Goal: Task Accomplishment & Management: Complete application form

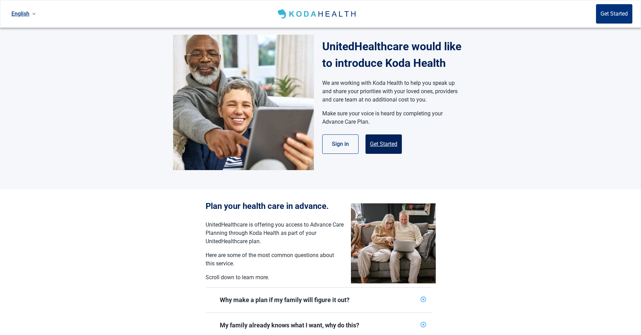
click at [384, 142] on button "Get Started" at bounding box center [383, 143] width 36 height 19
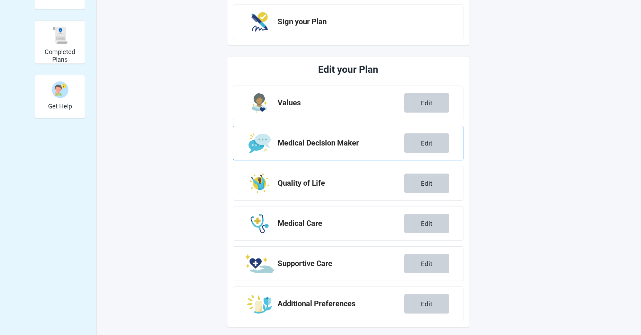
scroll to position [177, 0]
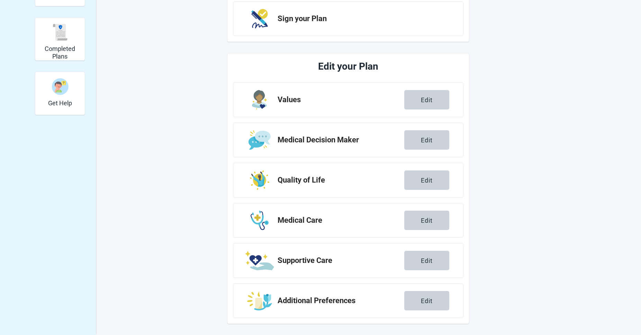
click at [423, 301] on div "Edit" at bounding box center [427, 300] width 12 height 7
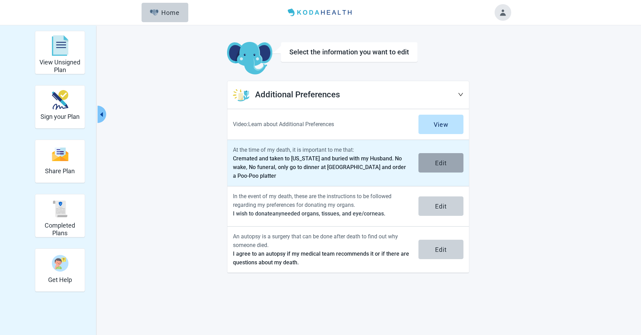
click at [438, 166] on div "Edit" at bounding box center [441, 162] width 12 height 7
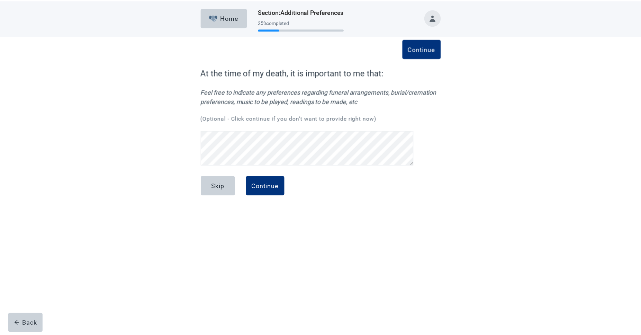
scroll to position [49, 0]
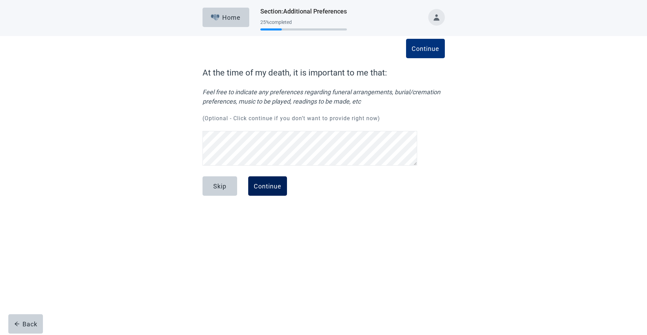
click at [266, 184] on div "Continue" at bounding box center [268, 185] width 28 height 7
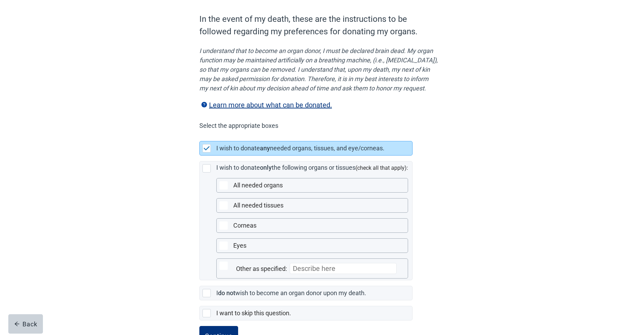
scroll to position [92, 0]
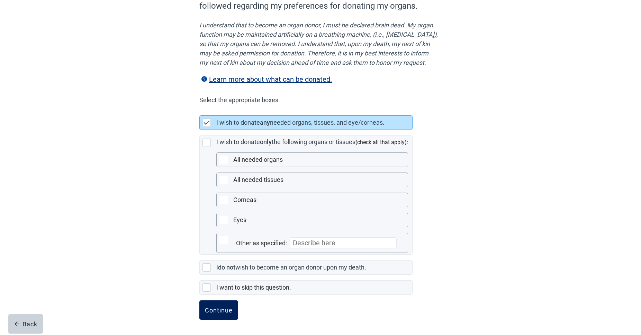
click at [213, 308] on div "Continue" at bounding box center [219, 309] width 28 height 7
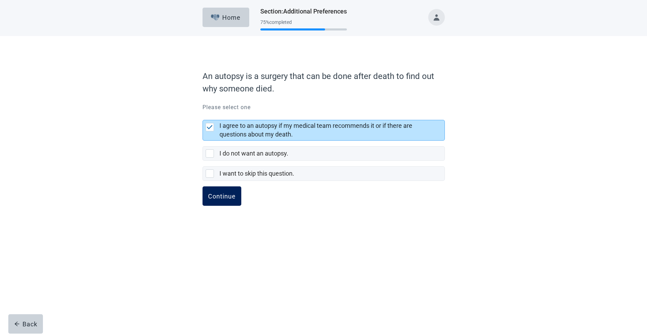
click at [218, 195] on div "Continue" at bounding box center [222, 195] width 28 height 7
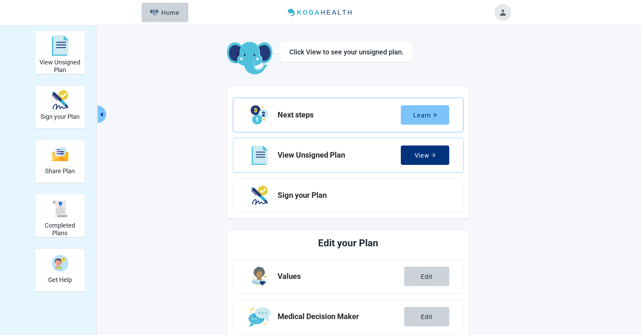
click at [428, 116] on div "Learn" at bounding box center [425, 114] width 24 height 7
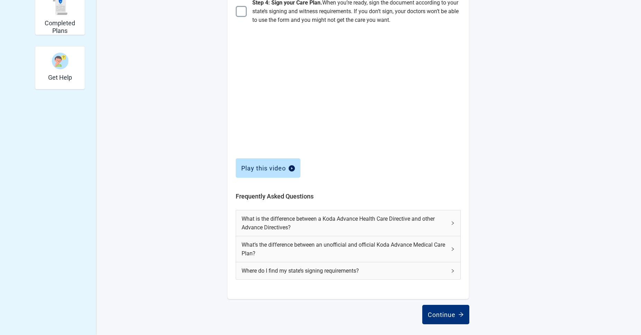
scroll to position [202, 0]
click at [453, 316] on div "Continue" at bounding box center [446, 313] width 36 height 7
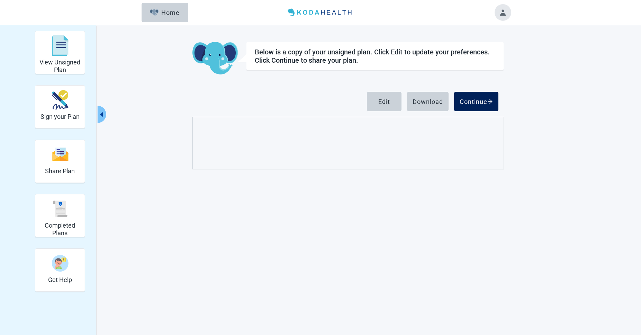
click at [474, 103] on div "Continue" at bounding box center [476, 101] width 33 height 7
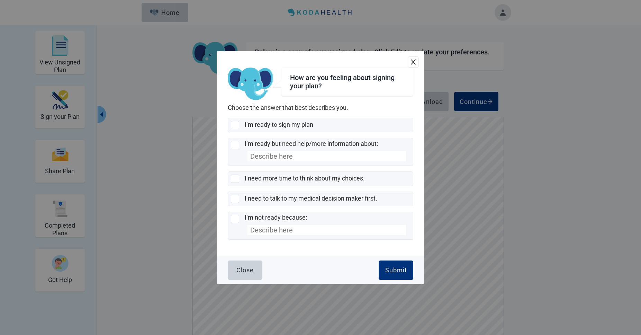
click at [416, 60] on icon "close" at bounding box center [413, 61] width 7 height 7
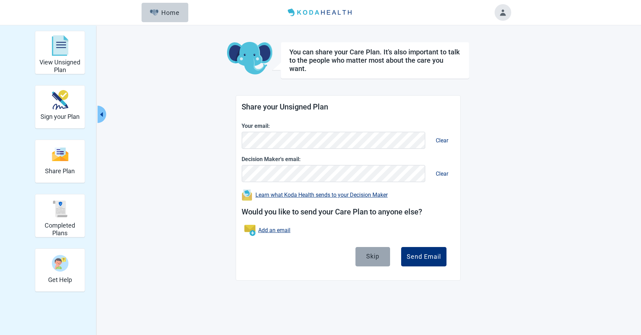
click at [373, 258] on div "Skip" at bounding box center [372, 255] width 13 height 7
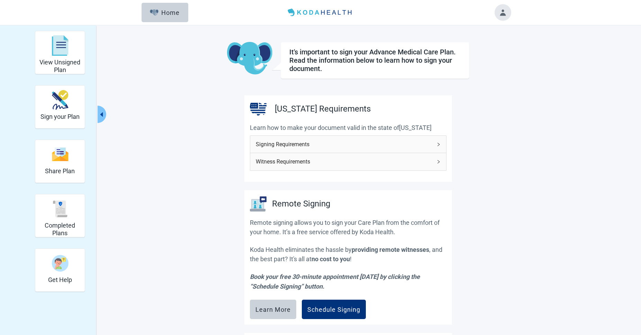
click at [438, 146] on icon "right" at bounding box center [438, 144] width 2 height 3
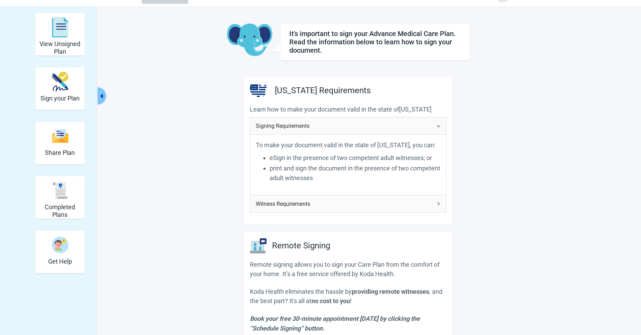
scroll to position [35, 0]
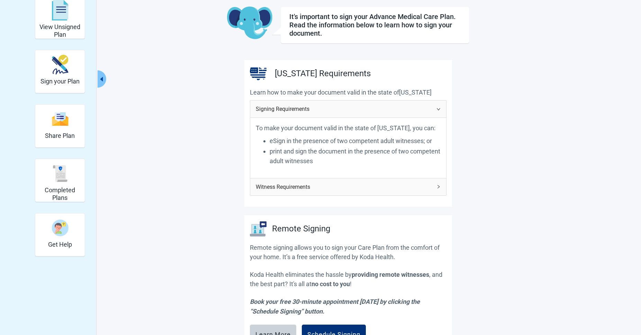
click at [441, 187] on div "Witness Requirements" at bounding box center [348, 186] width 196 height 17
